Goal: Complete application form

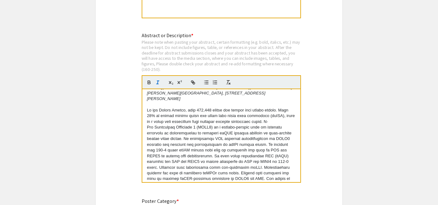
scroll to position [26, 0]
drag, startPoint x: 246, startPoint y: 134, endPoint x: 263, endPoint y: 134, distance: 17.7
click at [263, 134] on p at bounding box center [221, 167] width 149 height 120
click at [259, 134] on p at bounding box center [221, 167] width 149 height 120
click at [261, 134] on p at bounding box center [221, 167] width 149 height 120
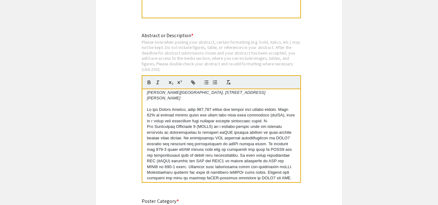
click at [155, 142] on p at bounding box center [221, 167] width 149 height 120
click at [168, 138] on p at bounding box center [221, 167] width 149 height 120
click at [151, 140] on p at bounding box center [221, 167] width 149 height 120
click at [171, 136] on p at bounding box center [221, 167] width 149 height 120
click at [168, 141] on p at bounding box center [221, 167] width 149 height 120
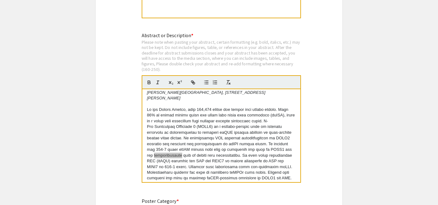
drag, startPoint x: 168, startPoint y: 141, endPoint x: 336, endPoint y: 0, distance: 218.9
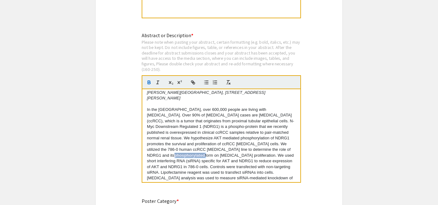
drag, startPoint x: 179, startPoint y: 138, endPoint x: 146, endPoint y: 139, distance: 32.2
click at [146, 139] on div "Ashton Dean1, Chelsea McCallister2, [PERSON_NAME] Denning3, [PERSON_NAME] Salis…" at bounding box center [221, 135] width 158 height 93
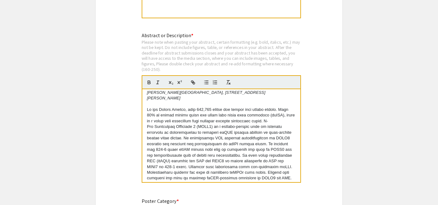
click at [154, 139] on p at bounding box center [221, 167] width 149 height 120
drag, startPoint x: 153, startPoint y: 139, endPoint x: 330, endPoint y: 0, distance: 225.2
click at [166, 140] on p at bounding box center [221, 167] width 149 height 120
click at [183, 142] on p at bounding box center [221, 167] width 149 height 120
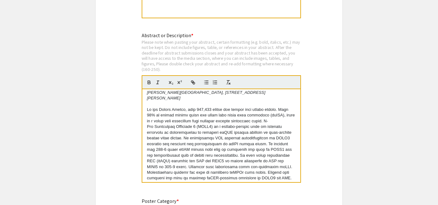
click at [167, 141] on p at bounding box center [221, 167] width 149 height 120
click at [233, 114] on p at bounding box center [221, 167] width 149 height 120
click at [167, 142] on p at bounding box center [221, 167] width 149 height 120
click at [184, 146] on p at bounding box center [221, 167] width 149 height 120
click at [167, 140] on p at bounding box center [221, 167] width 149 height 120
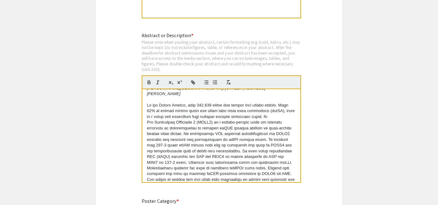
scroll to position [32, 0]
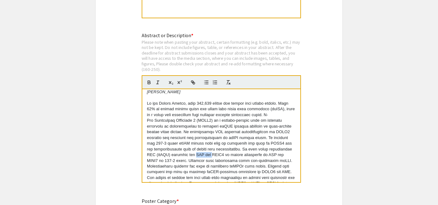
drag, startPoint x: 183, startPoint y: 140, endPoint x: 200, endPoint y: 140, distance: 16.4
click at [200, 140] on p at bounding box center [221, 161] width 149 height 120
drag, startPoint x: 242, startPoint y: 140, endPoint x: 258, endPoint y: 139, distance: 16.1
click at [258, 139] on p at bounding box center [221, 161] width 149 height 120
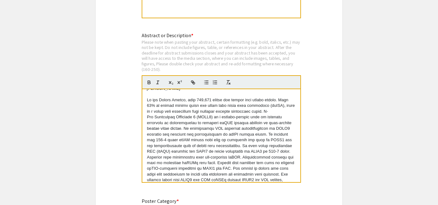
click at [234, 153] on p at bounding box center [221, 157] width 149 height 120
click at [185, 130] on p at bounding box center [221, 157] width 149 height 120
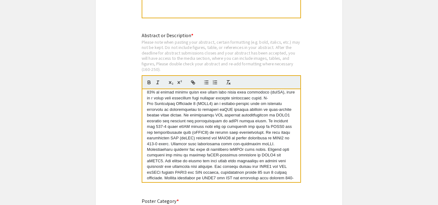
scroll to position [50, 0]
drag, startPoint x: 247, startPoint y: 151, endPoint x: 231, endPoint y: 152, distance: 16.1
click at [231, 152] on p at bounding box center [221, 143] width 149 height 120
drag, startPoint x: 279, startPoint y: 151, endPoint x: 293, endPoint y: 151, distance: 13.9
click at [293, 151] on p at bounding box center [221, 143] width 149 height 120
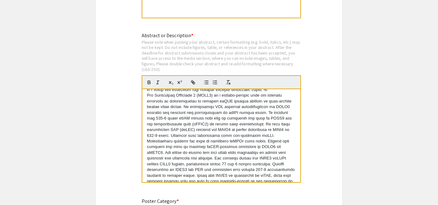
scroll to position [60, 0]
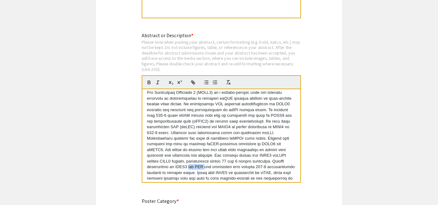
drag, startPoint x: 163, startPoint y: 153, endPoint x: 144, endPoint y: 154, distance: 19.2
click at [144, 154] on div "Ashton Dean1, Chelsea McCallister2, [PERSON_NAME] Denning3, [PERSON_NAME] Salis…" at bounding box center [221, 135] width 158 height 93
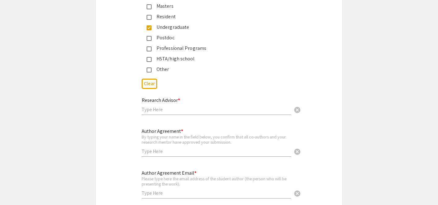
scroll to position [1512, 0]
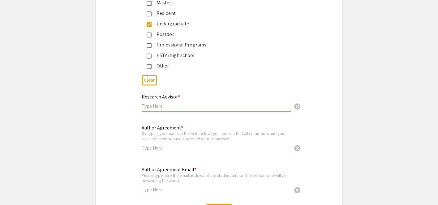
click at [199, 103] on input "text" at bounding box center [217, 106] width 150 height 7
type input "[PERSON_NAME]"
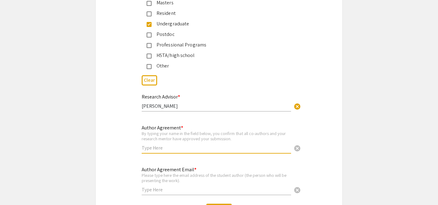
click at [176, 146] on input "text" at bounding box center [217, 148] width 150 height 7
click at [150, 166] on mat-label "Author Agreement Email *" at bounding box center [169, 169] width 55 height 7
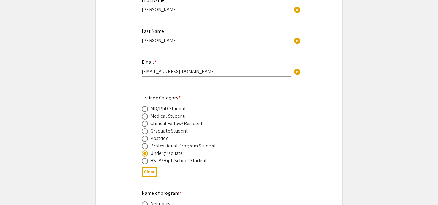
scroll to position [207, 0]
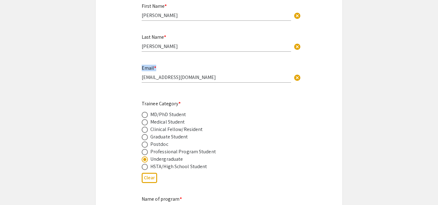
drag, startPoint x: 190, startPoint y: 67, endPoint x: 135, endPoint y: 72, distance: 55.7
drag, startPoint x: 185, startPoint y: 71, endPoint x: 129, endPoint y: 71, distance: 56.7
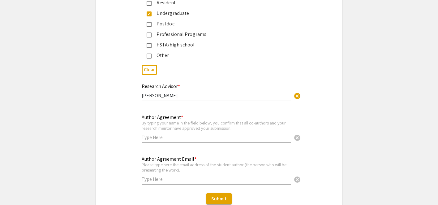
scroll to position [1551, 0]
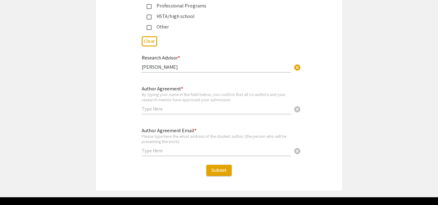
click at [168, 147] on input "text" at bounding box center [217, 150] width 150 height 7
paste input "[EMAIL_ADDRESS][DOMAIN_NAME]"
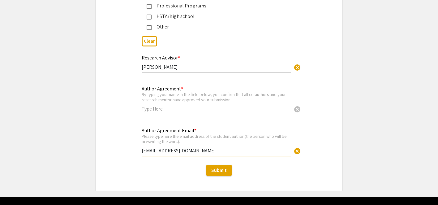
type input "[EMAIL_ADDRESS][DOMAIN_NAME]"
click at [337, 118] on div "Author Agreement * By typing your name in the field below, you confirm that all…" at bounding box center [219, 103] width 247 height 37
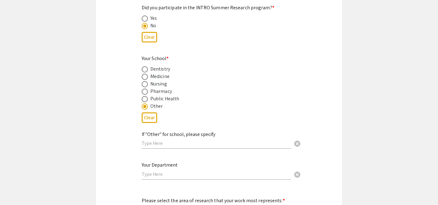
scroll to position [663, 0]
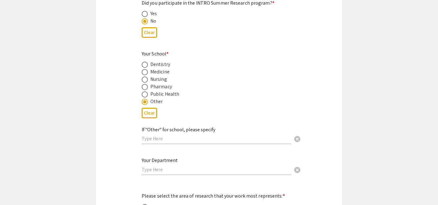
click at [156, 135] on input "text" at bounding box center [217, 138] width 150 height 7
type input "Undergraduate at the [GEOGRAPHIC_DATA]"
click at [150, 166] on input "text" at bounding box center [217, 169] width 150 height 7
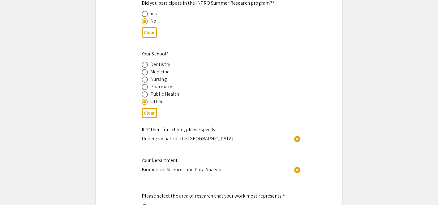
type input "Biomedical Sciences and Data Analytics"
click at [216, 158] on div "Your Department Biomedical Sciences and Data Analytics cancel" at bounding box center [217, 163] width 150 height 24
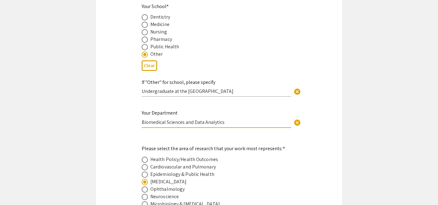
scroll to position [711, 0]
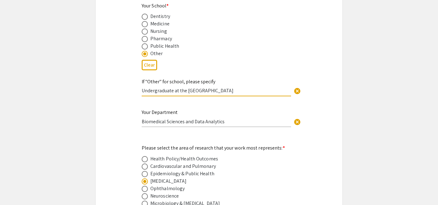
click at [245, 87] on input "Undergraduate at the [GEOGRAPHIC_DATA]" at bounding box center [217, 90] width 150 height 7
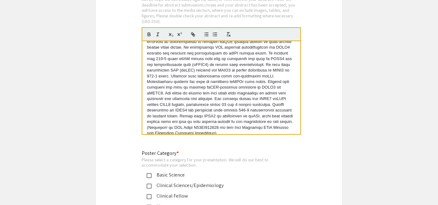
scroll to position [1303, 0]
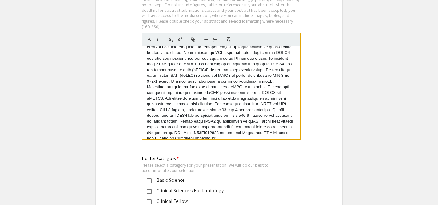
click at [207, 93] on p at bounding box center [221, 81] width 149 height 120
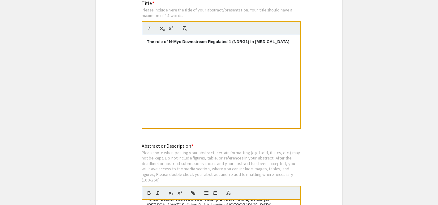
scroll to position [1148, 0]
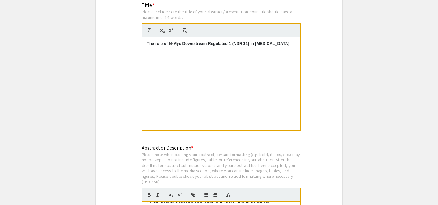
click at [275, 41] on strong "The role of N-Myc Downstream Regulated 1 (NDRG1) in [MEDICAL_DATA]" at bounding box center [218, 43] width 142 height 5
click at [288, 41] on strong "The role of N-Myc Downstream Regulated 1 (NDRG1) in [MEDICAL_DATA]" at bounding box center [218, 43] width 142 height 5
click at [148, 45] on strong "The role of N-Myc Downstream Regulated 1 (NDRG1) in [MEDICAL_DATA]" at bounding box center [218, 43] width 142 height 5
click at [157, 41] on strong "The role of N-Myc Downstream Regulated 1 (NDRG1) in [MEDICAL_DATA]" at bounding box center [218, 43] width 142 height 5
click at [183, 61] on div "The Role of N-Myc Downstream Regulated 1 (NDRG1) in [MEDICAL_DATA]" at bounding box center [221, 83] width 158 height 93
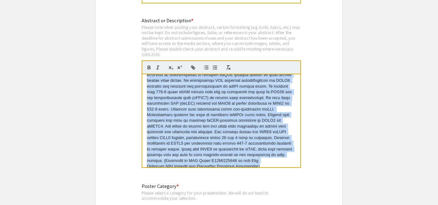
scroll to position [0, 0]
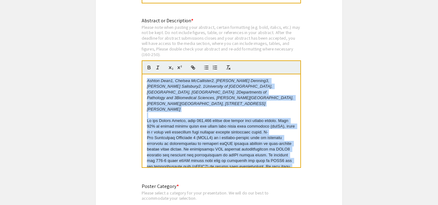
drag, startPoint x: 174, startPoint y: 152, endPoint x: 144, endPoint y: 6, distance: 149.1
copy div "Loremi Dolo8, Sitamet CoNsectetur2, Adipis Elitsed3, Doeius Temporinc1. 8Utlabo…"
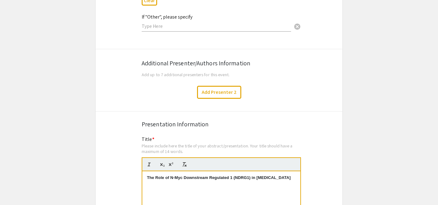
scroll to position [1027, 0]
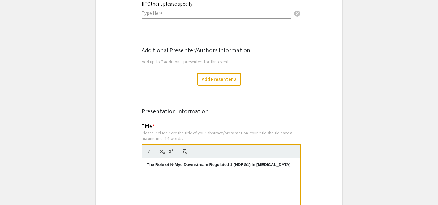
drag, startPoint x: 181, startPoint y: 169, endPoint x: 137, endPoint y: 155, distance: 45.3
click at [137, 155] on div "Title * Please include here the title of your abstract/presentation. Your title…" at bounding box center [219, 192] width 164 height 138
copy strong "The Role of N-Myc Downstream Regulated 1 (NDRG1) in [MEDICAL_DATA]"
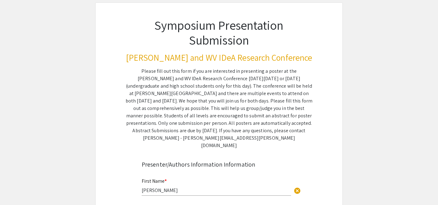
scroll to position [31, 0]
